Goal: Information Seeking & Learning: Learn about a topic

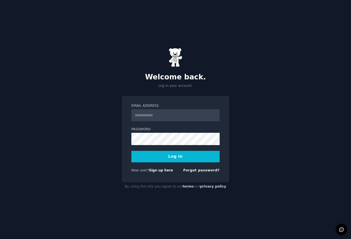
click at [158, 115] on input "Email Address" at bounding box center [175, 115] width 88 height 12
type input "**********"
click at [174, 159] on button "Log In" at bounding box center [175, 157] width 88 height 12
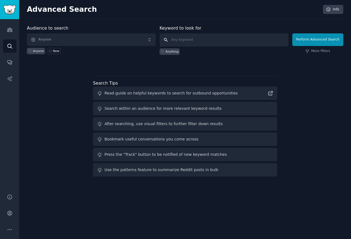
click at [180, 40] on input "text" at bounding box center [223, 39] width 129 height 13
paste input "AGI compute"
type input "AGI compute"
click at [318, 39] on button "Perform Advanced Search" at bounding box center [317, 39] width 51 height 13
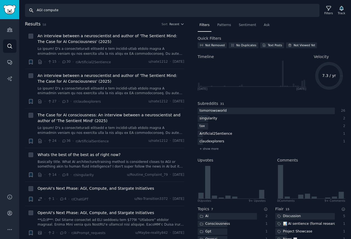
click at [45, 10] on input "AGI compute" at bounding box center [172, 10] width 294 height 13
paste input "Cerebras"
type input "Cerebras"
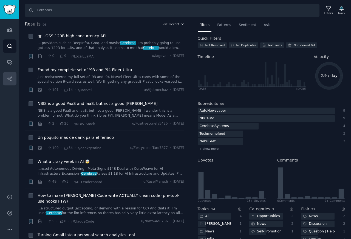
click at [10, 76] on icon "Sidebar" at bounding box center [10, 79] width 6 height 6
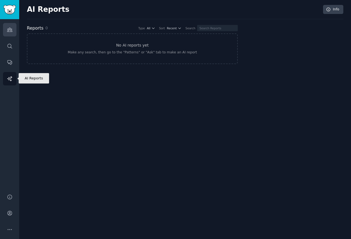
click at [10, 28] on icon "Sidebar" at bounding box center [10, 30] width 6 height 6
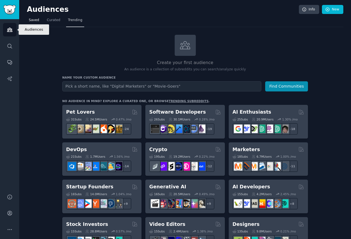
click at [71, 20] on span "Trending" at bounding box center [75, 20] width 14 height 5
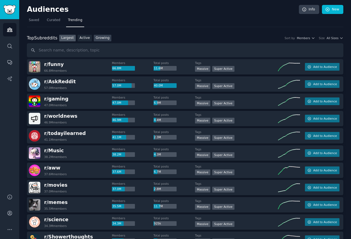
click at [101, 39] on link "Growing" at bounding box center [103, 38] width 18 height 7
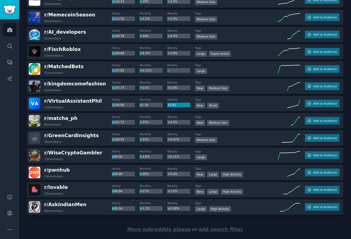
scroll to position [718, 0]
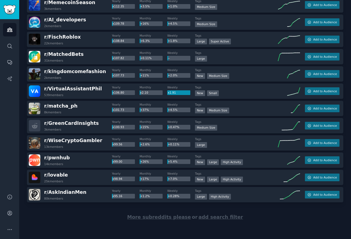
click at [45, 71] on span "r/ kingdomcomefashion" at bounding box center [75, 71] width 62 height 5
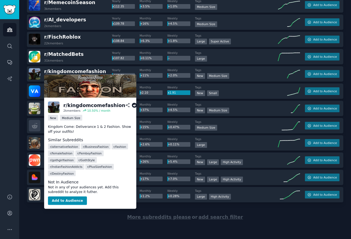
click at [39, 49] on div "r/ MatchedBets 31k members Yearly x107.82 Monthly +0.11% Weekly -- Tags Large A…" at bounding box center [185, 56] width 316 height 15
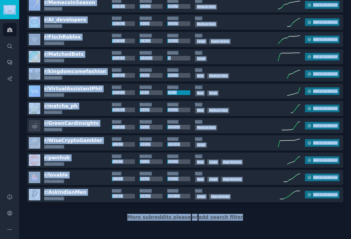
click at [215, 217] on span "add search filter" at bounding box center [220, 216] width 44 height 5
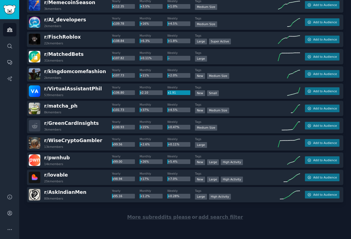
scroll to position [0, 0]
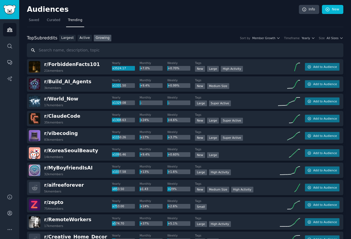
click at [40, 49] on input "text" at bounding box center [185, 50] width 316 height 14
paste input "NextGenAITool"
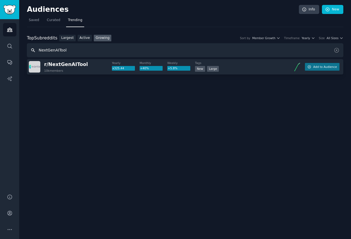
click at [42, 49] on input "NextGenAITool" at bounding box center [185, 50] width 316 height 14
paste input "text"
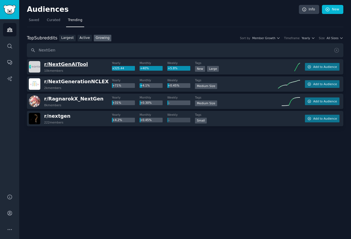
click at [67, 65] on span "r/ NextGenAITool" at bounding box center [66, 64] width 44 height 5
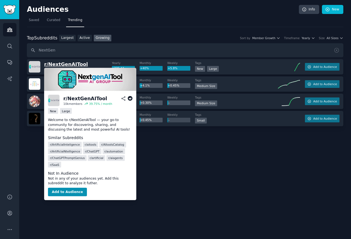
click at [47, 64] on span "r/ NextGenAITool" at bounding box center [66, 64] width 44 height 5
click at [34, 50] on input "NextGen" at bounding box center [185, 50] width 316 height 14
paste input "Build_AI_Agents"
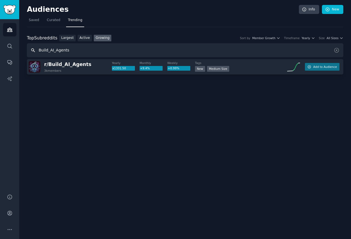
click at [37, 51] on input "Build_AI_Agents" at bounding box center [185, 50] width 316 height 14
paste input "build_ai_a"
click at [67, 65] on span "r/ Build_AI_Agents" at bounding box center [67, 64] width 47 height 5
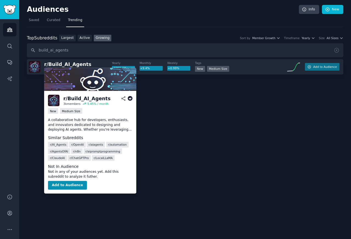
click at [40, 64] on img at bounding box center [35, 67] width 12 height 12
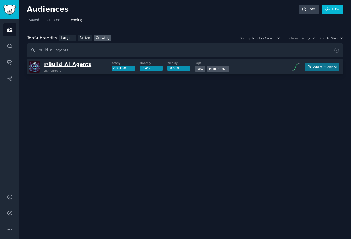
click at [48, 65] on span "r/ Build_AI_Agents" at bounding box center [67, 64] width 47 height 5
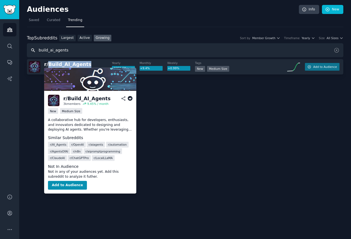
click at [39, 51] on input "build_ai_agents" at bounding box center [185, 50] width 316 height 14
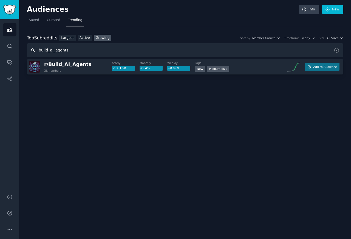
paste input "LongevityStack"
click at [55, 65] on span "r/ LongevityStacks" at bounding box center [68, 64] width 48 height 5
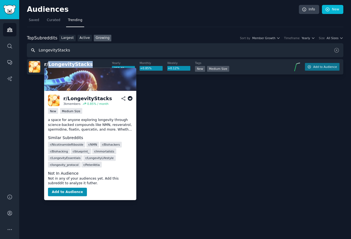
click at [38, 51] on input "LongevityStacks" at bounding box center [185, 50] width 316 height 14
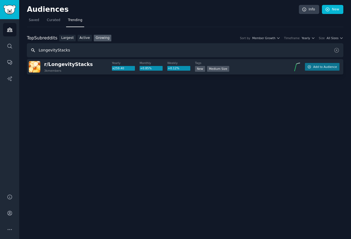
paste input "cryptobots_dev"
paste input "text"
type input "cryptobots"
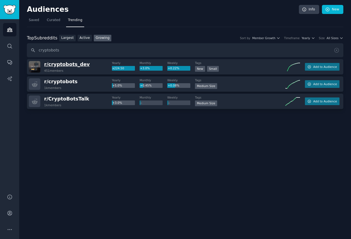
click at [54, 64] on span "r/ cryptobots_dev" at bounding box center [66, 64] width 45 height 5
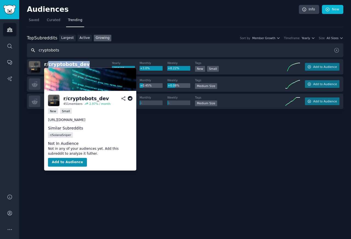
click at [51, 50] on input "cryptobots" at bounding box center [185, 50] width 316 height 14
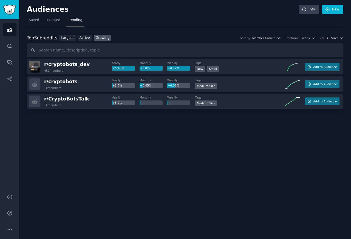
click at [102, 38] on link "Growing" at bounding box center [103, 38] width 18 height 7
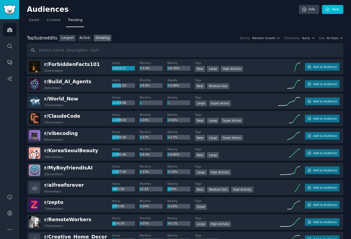
click at [68, 38] on link "Largest" at bounding box center [67, 38] width 16 height 7
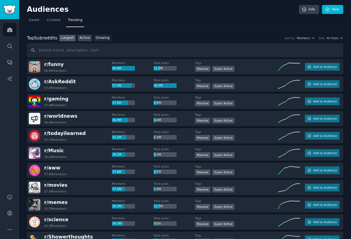
click at [83, 38] on link "Active" at bounding box center [85, 38] width 14 height 7
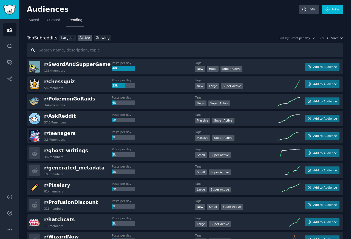
click at [54, 50] on input "text" at bounding box center [185, 50] width 316 height 14
paste input "LangGraph"
type input "LangGraph"
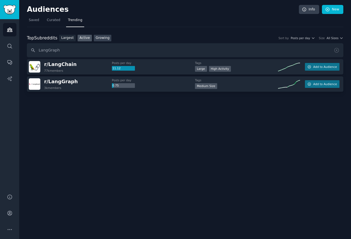
click at [102, 39] on link "Growing" at bounding box center [103, 38] width 18 height 7
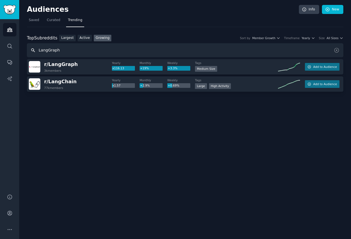
click at [44, 50] on input "LangGraph" at bounding box center [185, 50] width 316 height 14
click at [336, 50] on input "text" at bounding box center [185, 50] width 316 height 14
click at [59, 65] on span "r/ LangGraph" at bounding box center [61, 64] width 34 height 5
